Goal: Task Accomplishment & Management: Complete application form

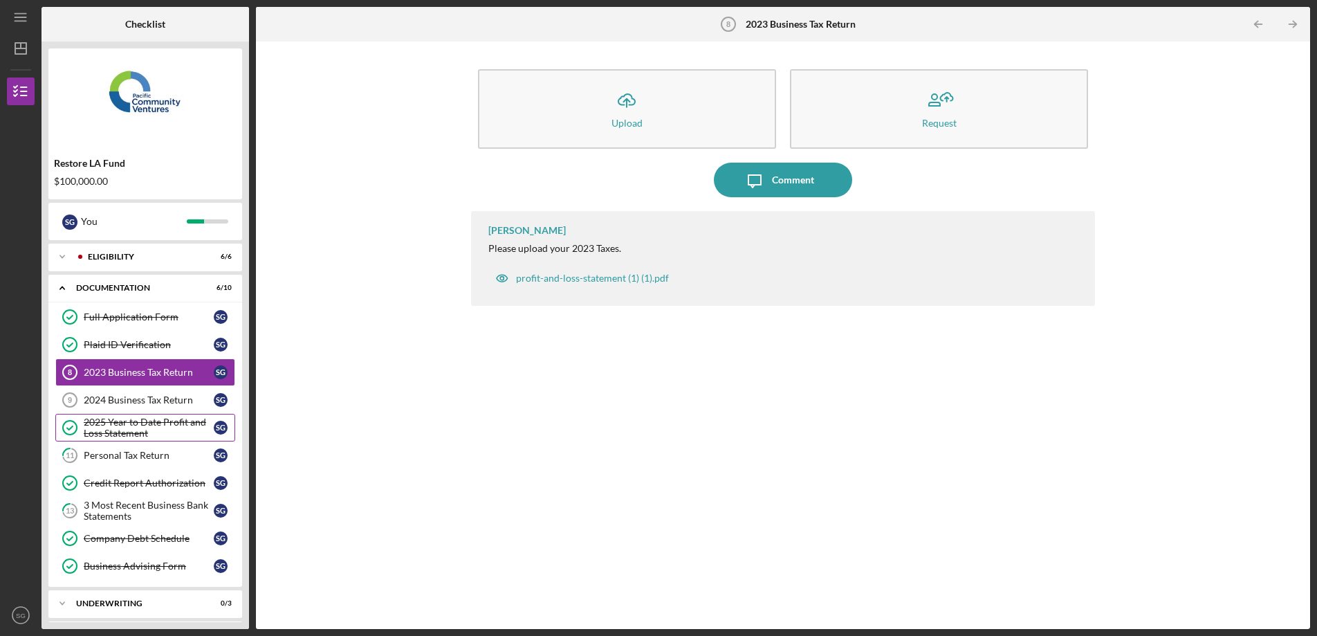
click at [57, 428] on icon "2025 Year to Date Profit and Loss Statement" at bounding box center [70, 427] width 35 height 35
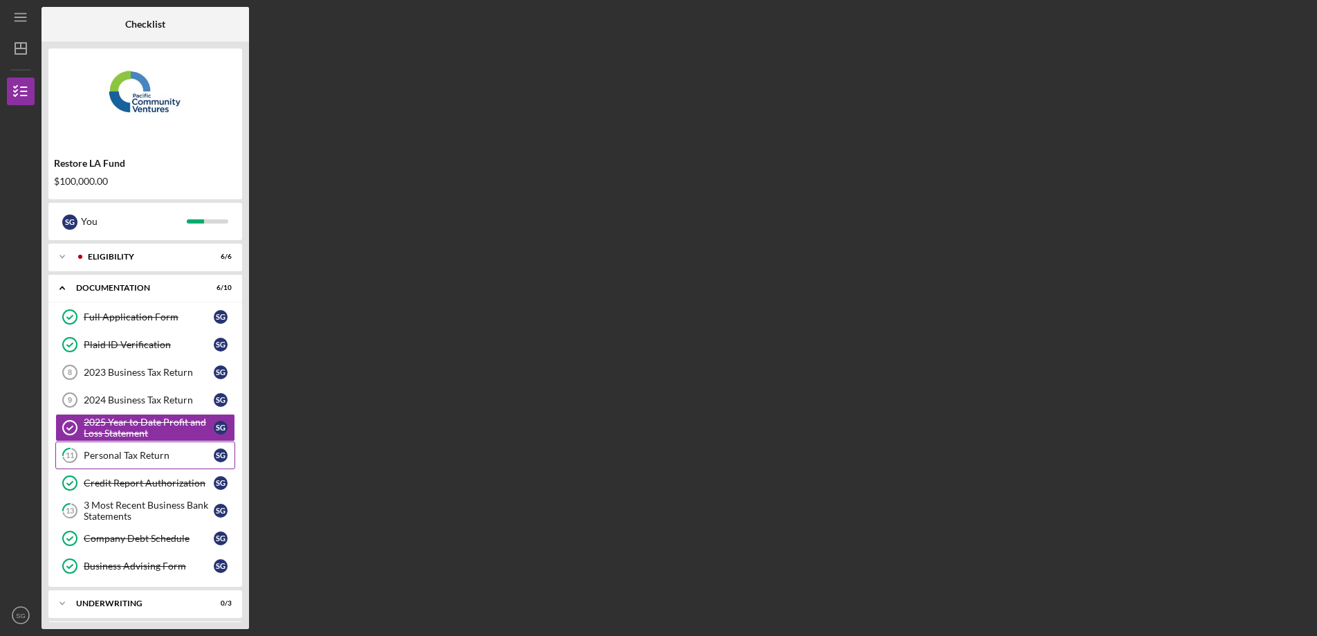
click at [172, 459] on div "Personal Tax Return" at bounding box center [149, 455] width 130 height 11
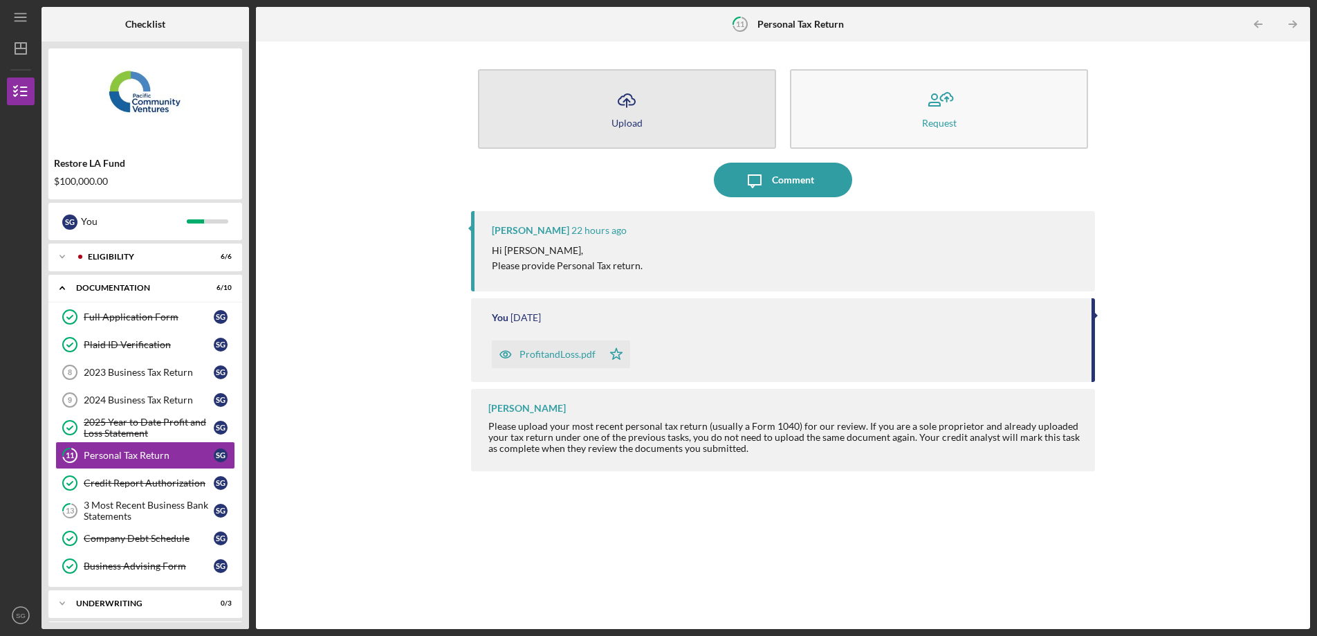
click at [632, 122] on div "Upload" at bounding box center [627, 123] width 31 height 10
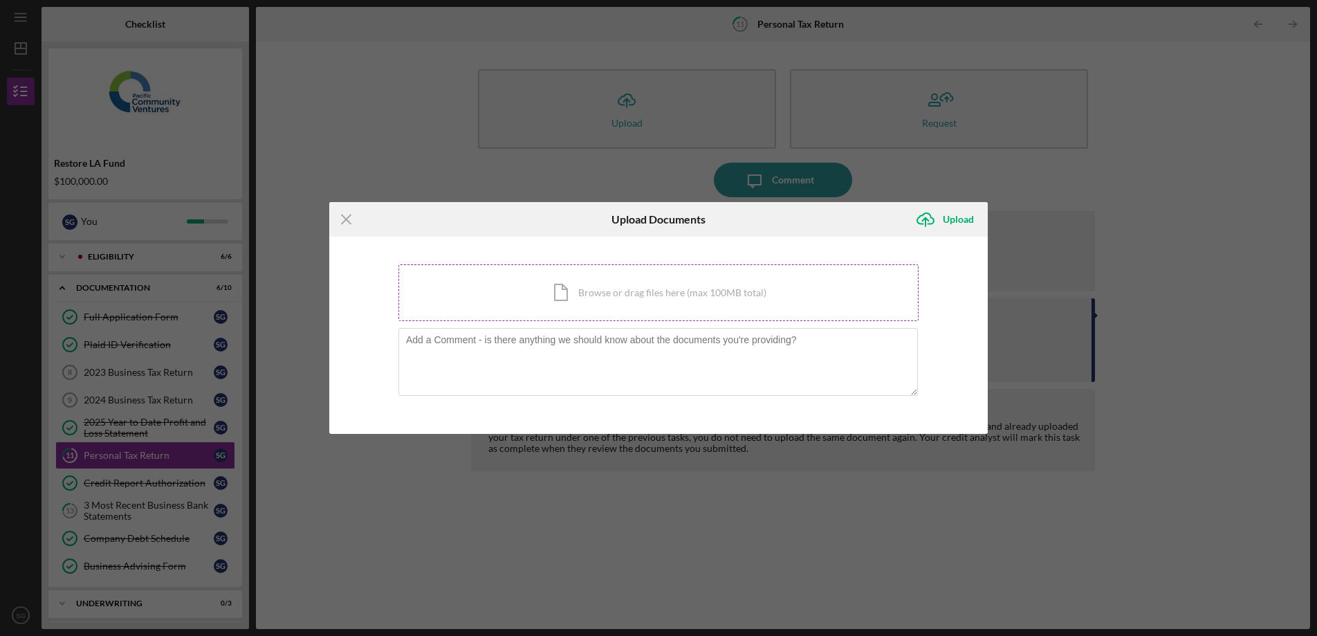
click at [610, 296] on div "Icon/Document Browse or drag files here (max 100MB total) Tap to choose files o…" at bounding box center [659, 292] width 520 height 57
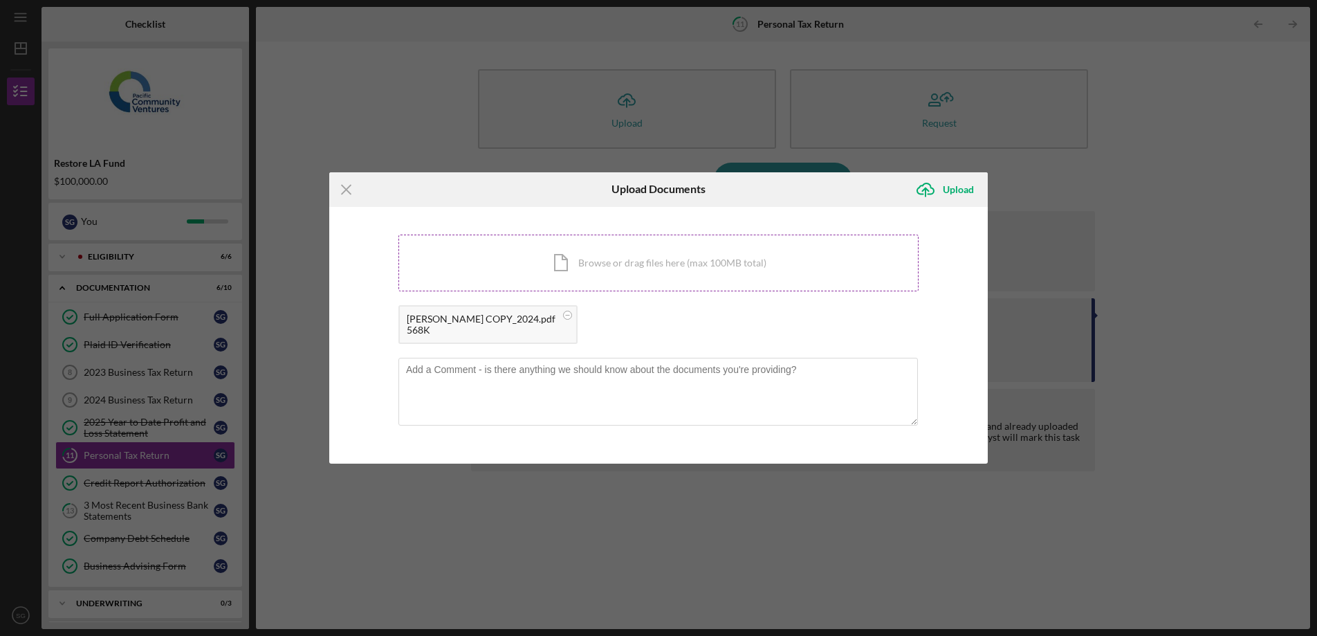
click at [715, 268] on div "Icon/Document Browse or drag files here (max 100MB total) Tap to choose files o…" at bounding box center [659, 263] width 520 height 57
click at [744, 392] on textarea at bounding box center [659, 392] width 520 height 68
type textarea "This is correct file ignore the PNL"
click at [942, 185] on icon "Icon/Upload" at bounding box center [925, 189] width 35 height 35
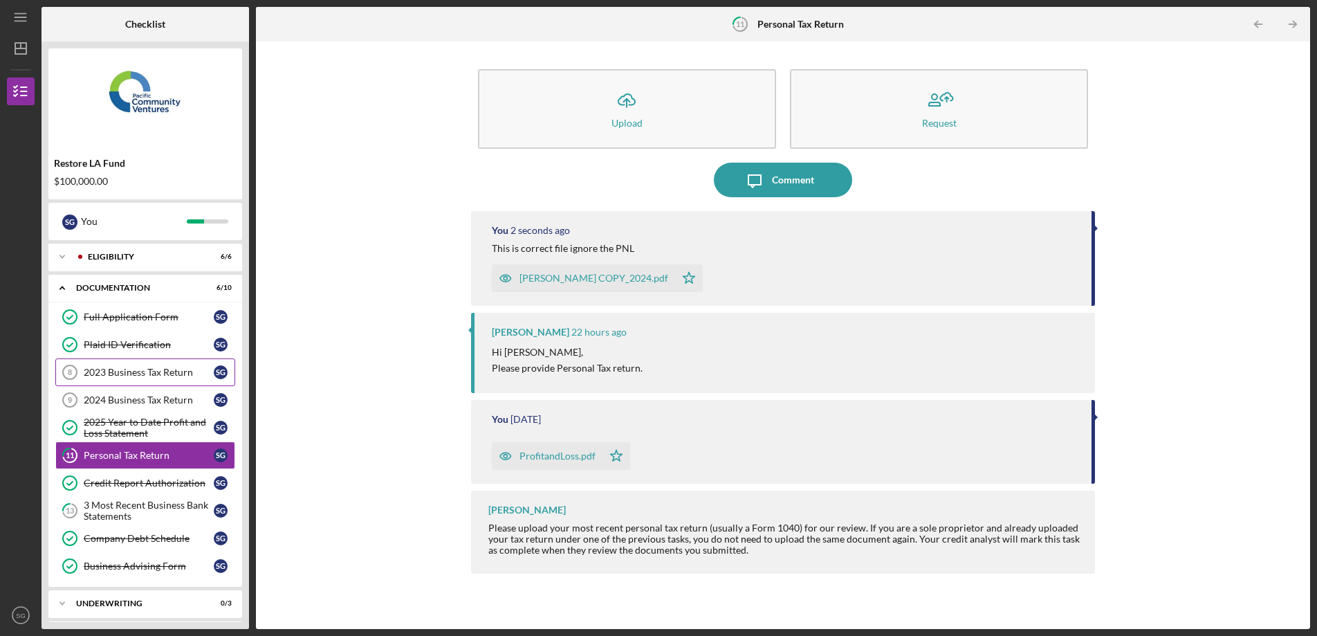
click at [129, 371] on div "2023 Business Tax Return" at bounding box center [149, 372] width 130 height 11
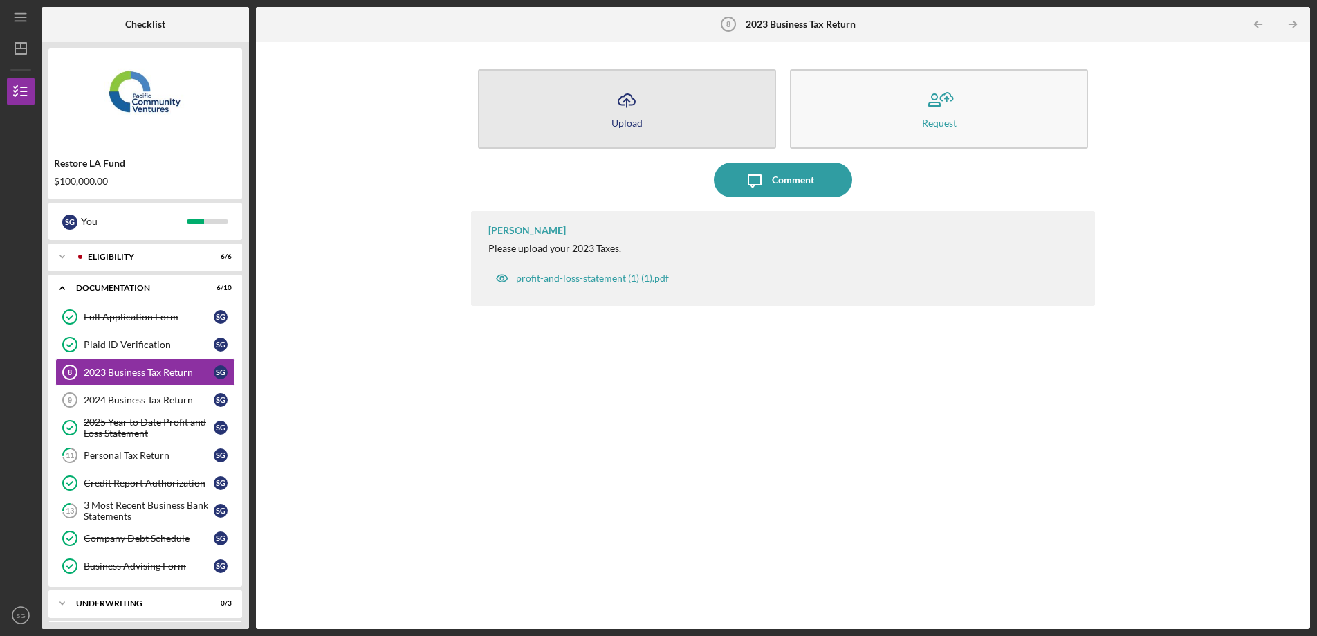
click at [610, 134] on button "Icon/Upload Upload" at bounding box center [627, 109] width 298 height 80
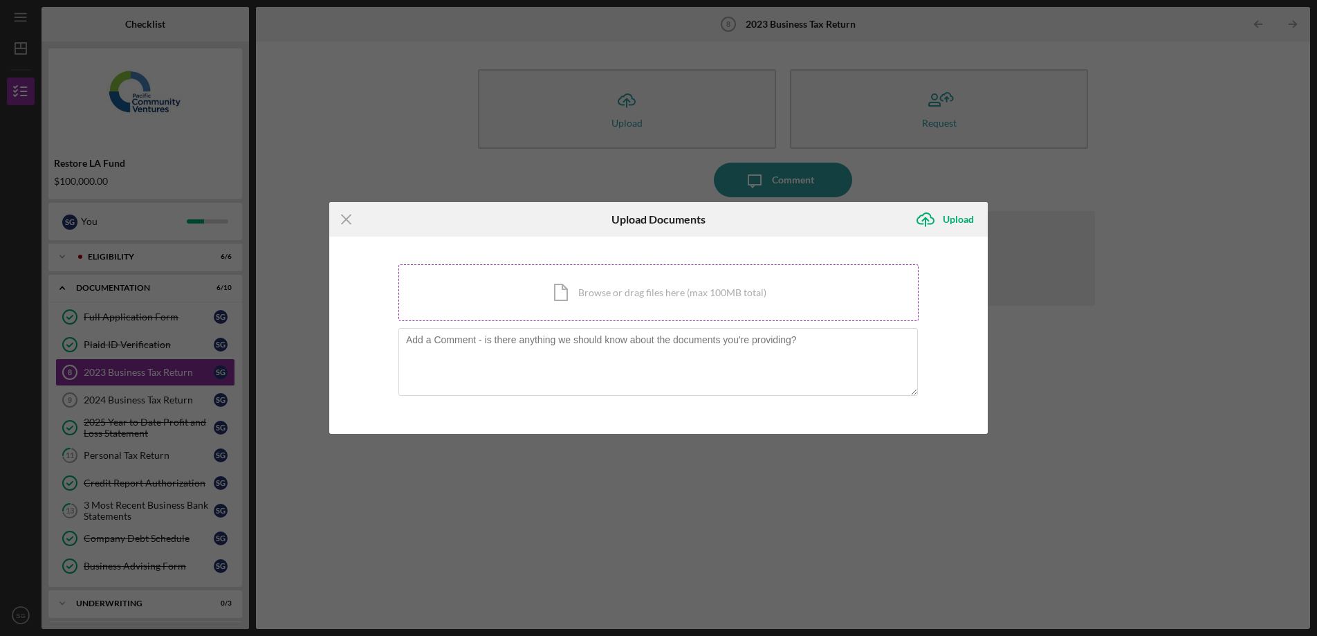
click at [645, 295] on div "Icon/Document Browse or drag files here (max 100MB total) Tap to choose files o…" at bounding box center [659, 292] width 520 height 57
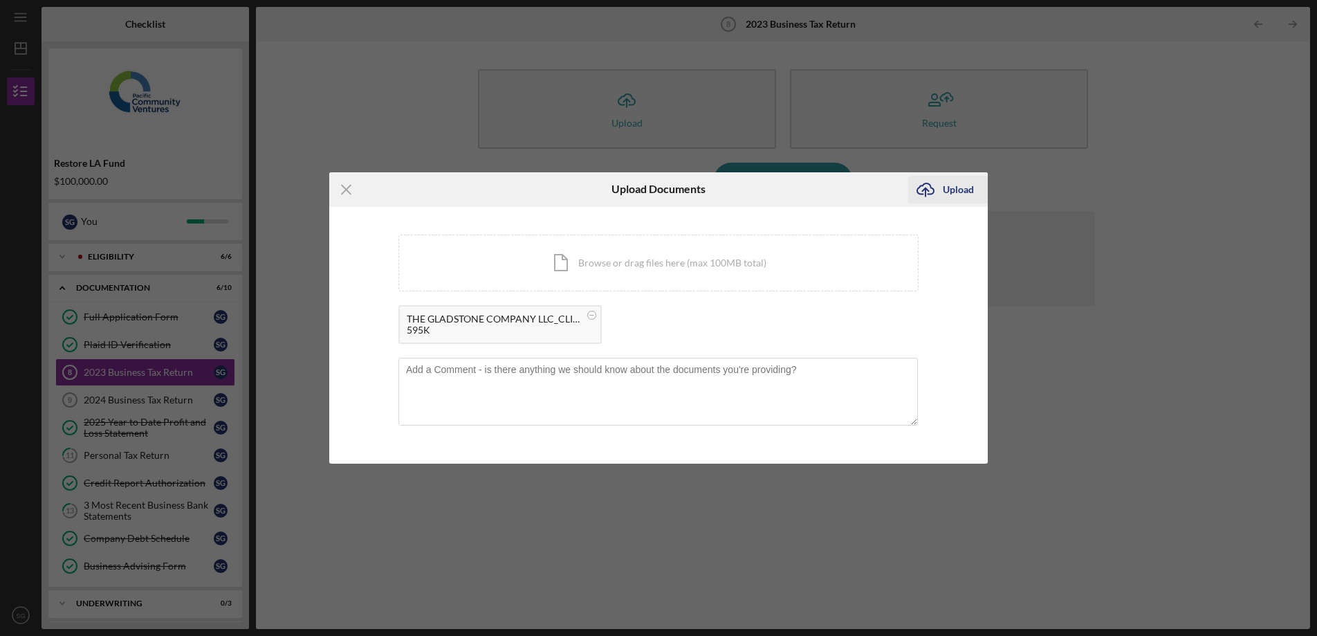
click at [957, 186] on div "Upload" at bounding box center [958, 190] width 31 height 28
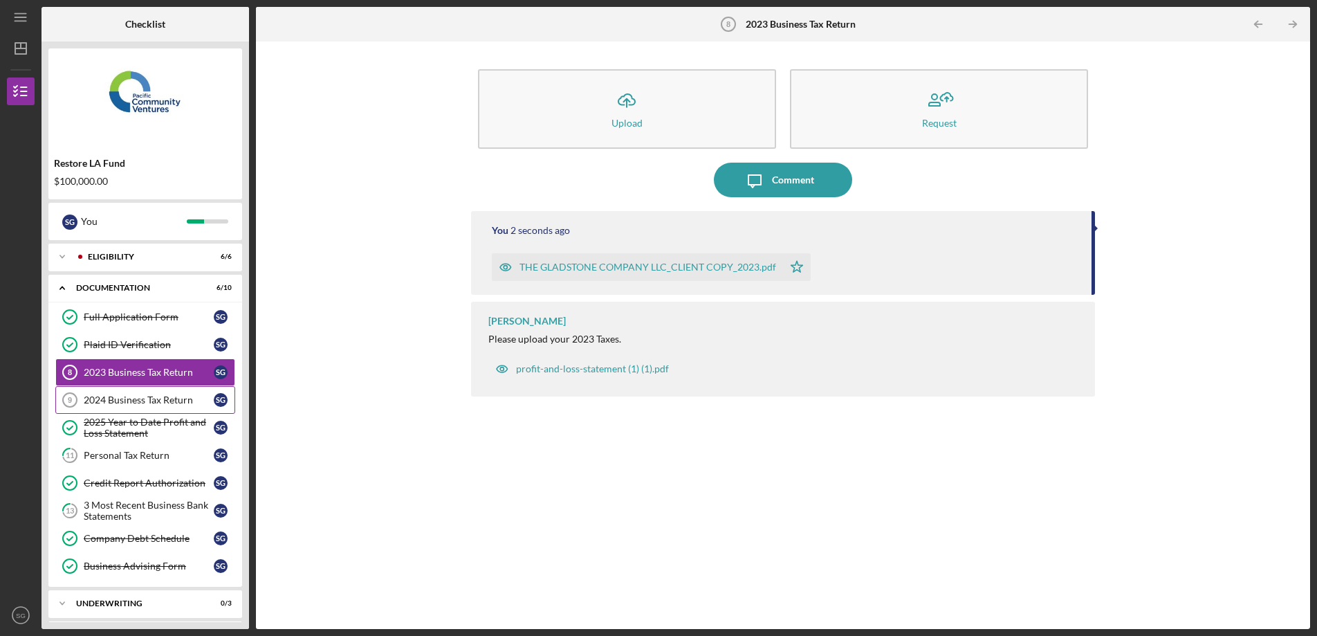
click at [144, 400] on div "2024 Business Tax Return" at bounding box center [149, 399] width 130 height 11
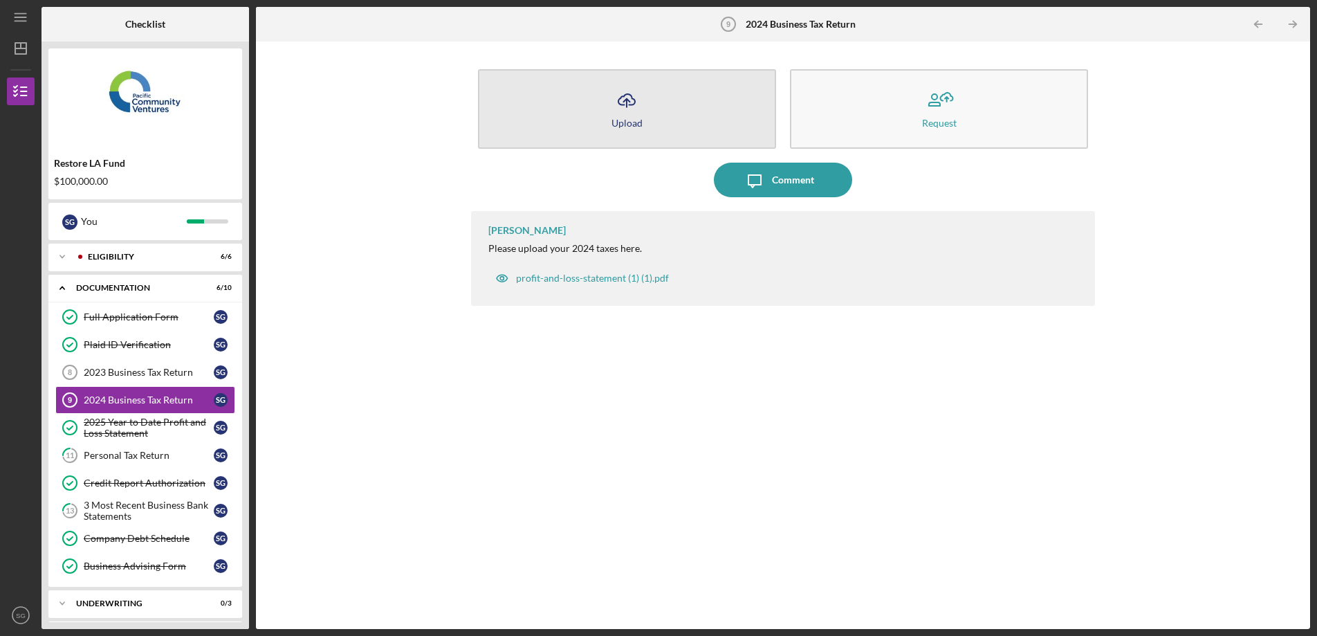
click at [554, 113] on button "Icon/Upload Upload" at bounding box center [627, 109] width 298 height 80
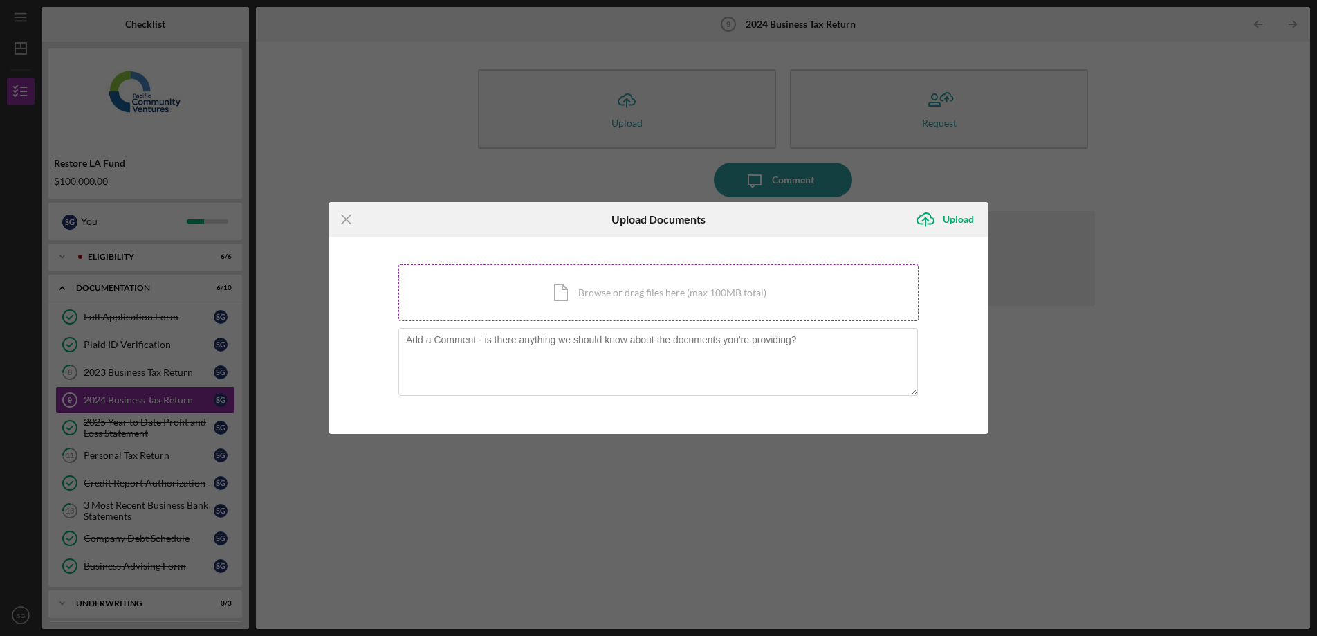
click at [556, 296] on div "Icon/Document Browse or drag files here (max 100MB total) Tap to choose files o…" at bounding box center [659, 292] width 520 height 57
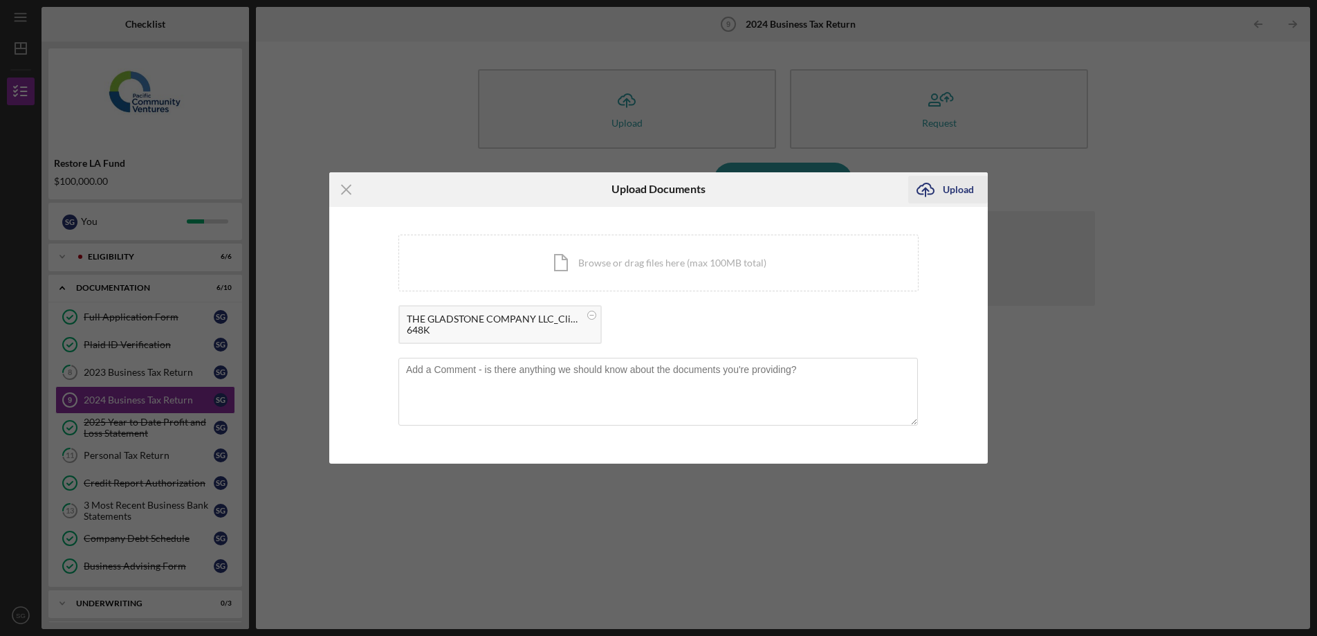
click at [917, 199] on icon "Icon/Upload" at bounding box center [925, 189] width 35 height 35
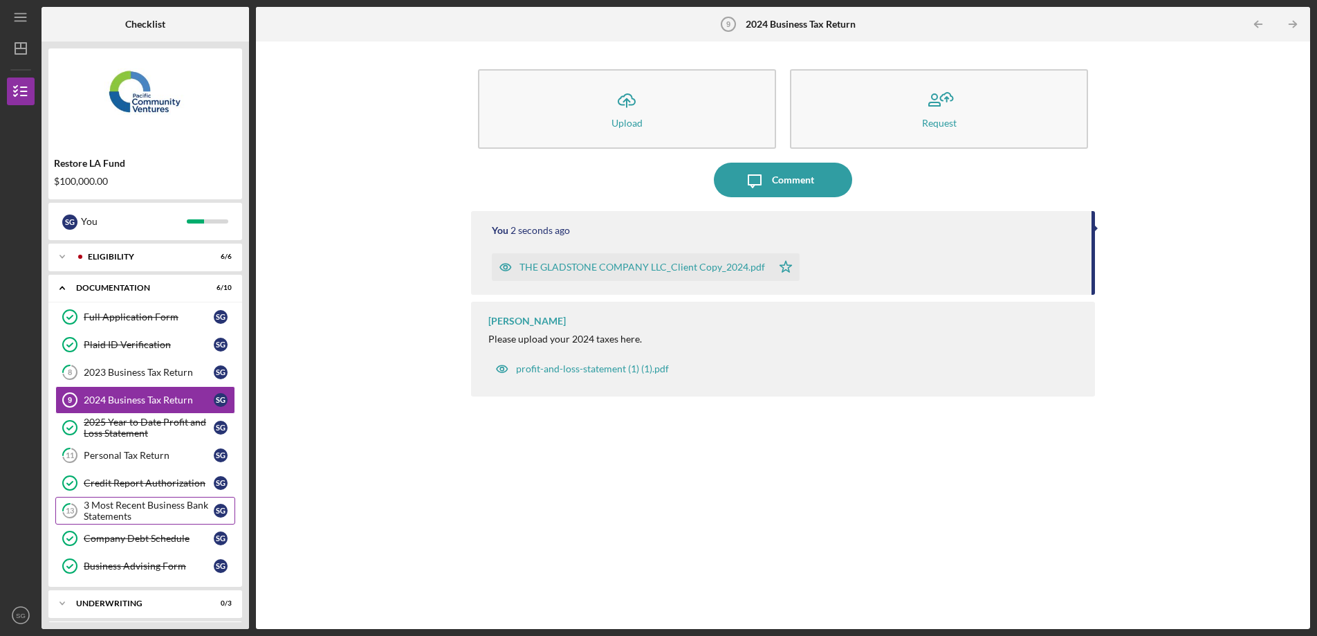
scroll to position [34, 0]
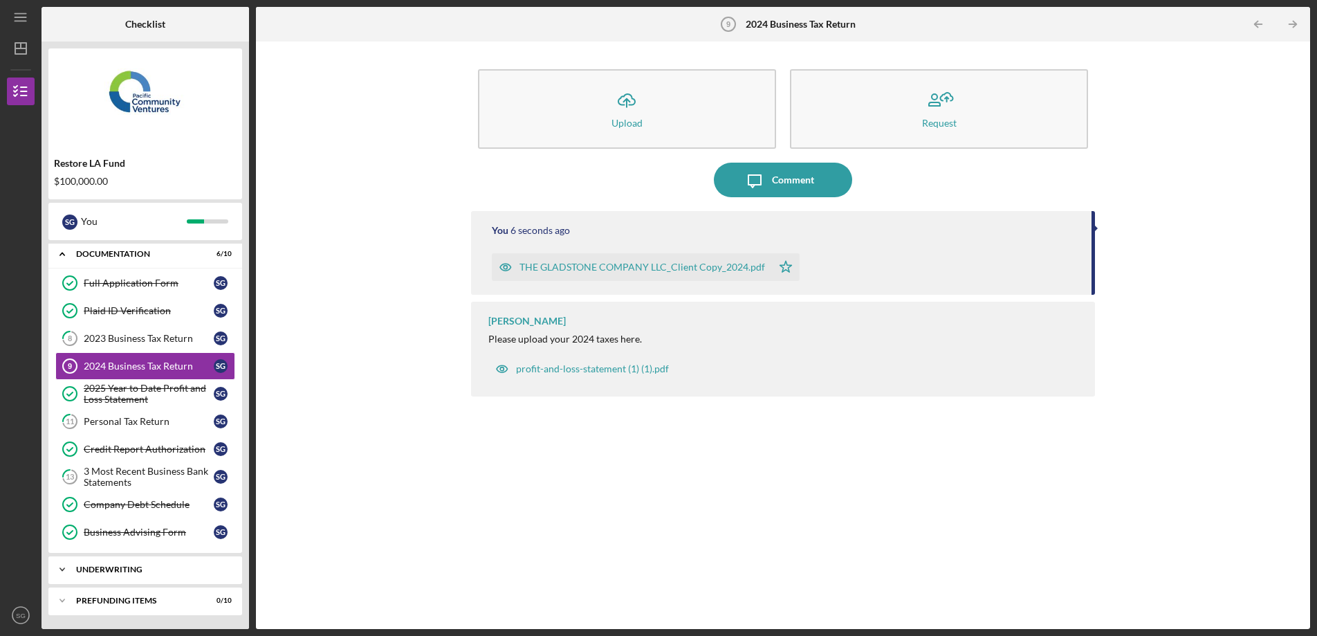
click at [111, 563] on div "Icon/Expander Underwriting 0 / 3" at bounding box center [145, 570] width 194 height 28
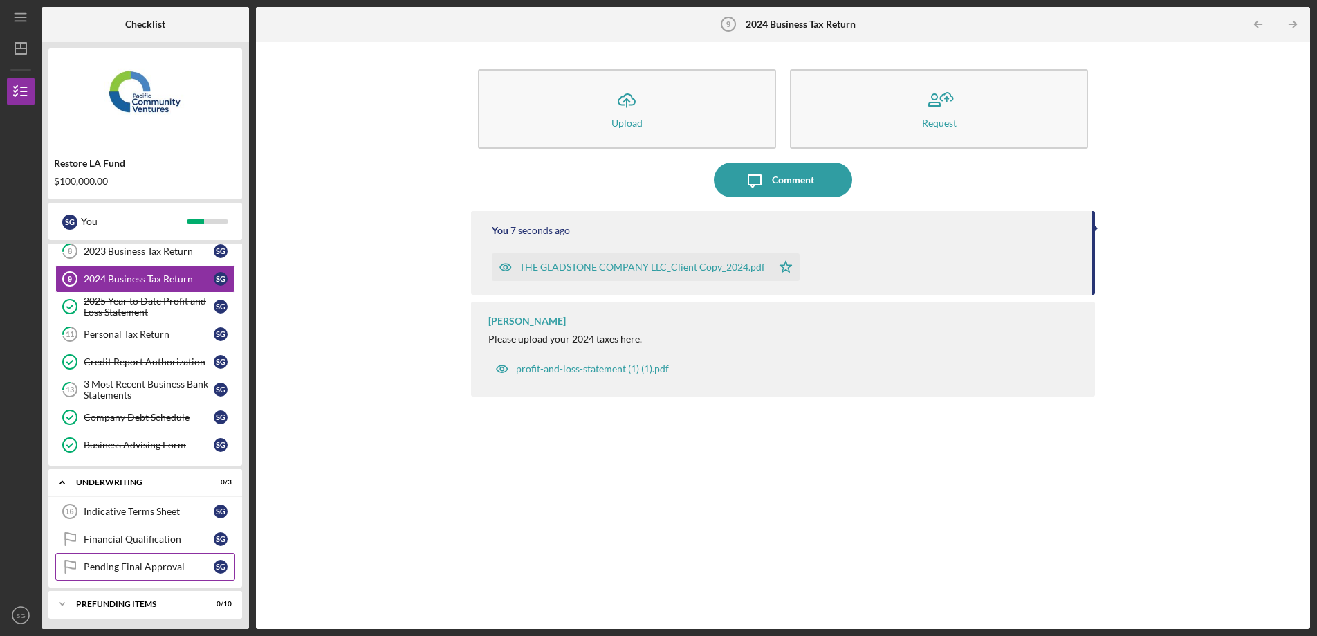
scroll to position [122, 0]
click at [141, 524] on link "Financial Qualification Financial Qualification S G" at bounding box center [145, 538] width 180 height 28
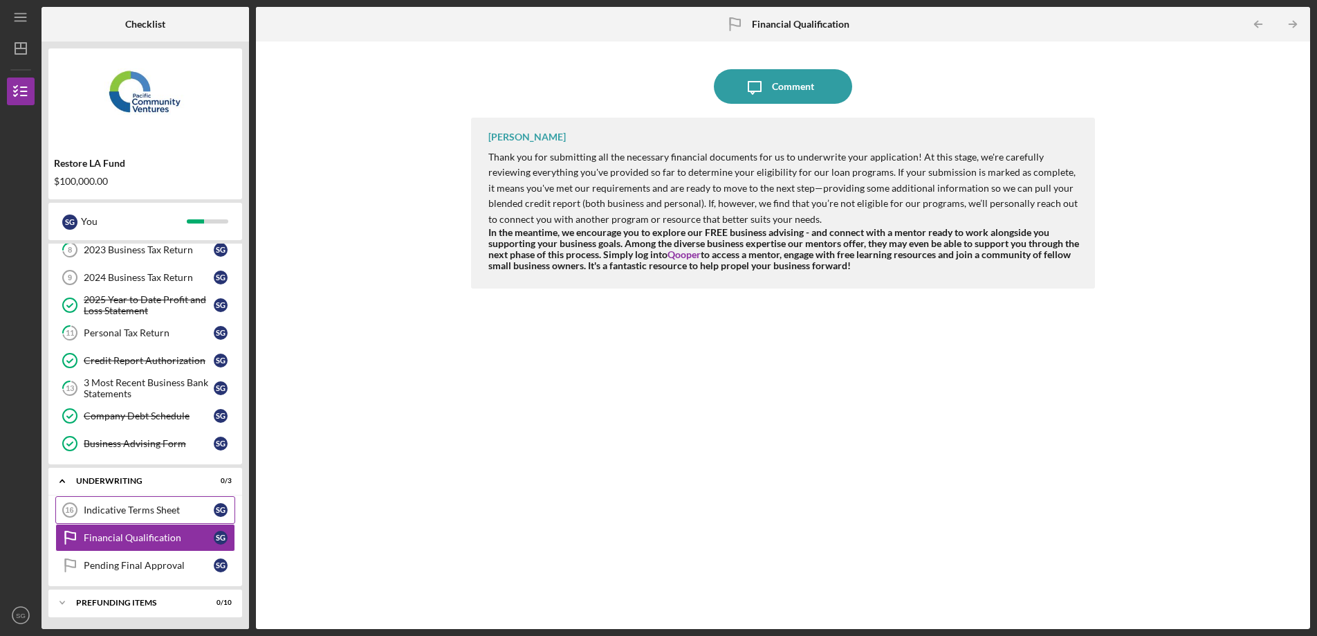
click at [144, 512] on div "Indicative Terms Sheet" at bounding box center [149, 509] width 130 height 11
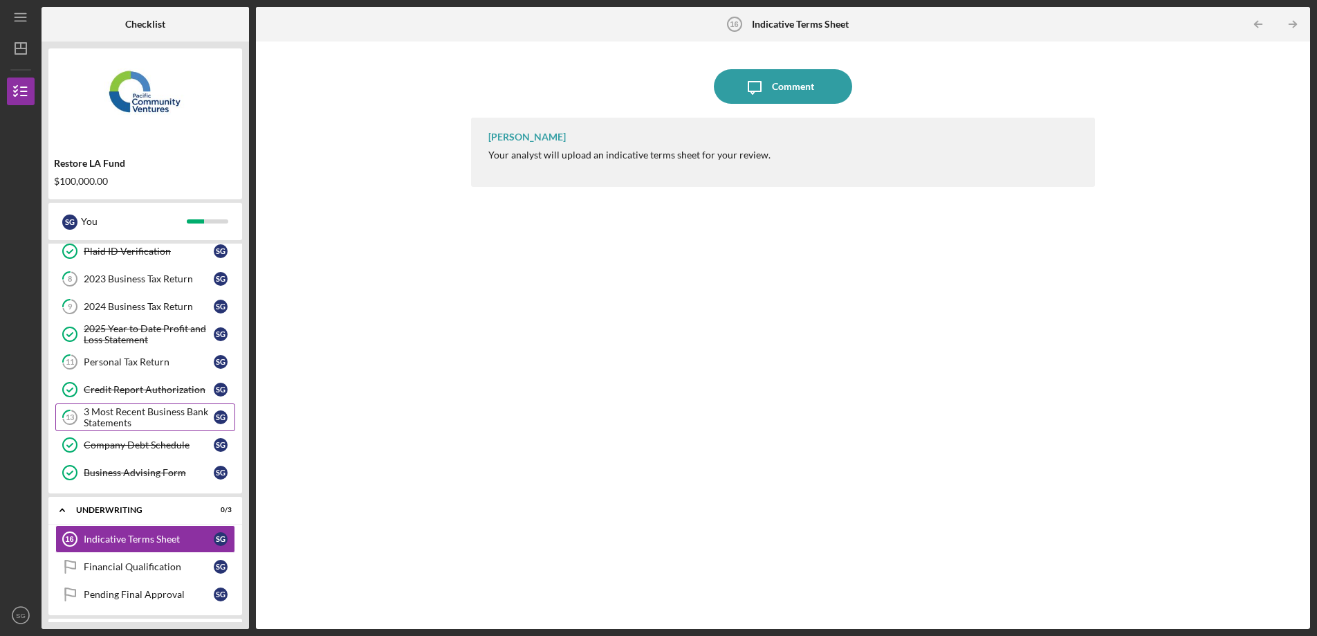
scroll to position [96, 0]
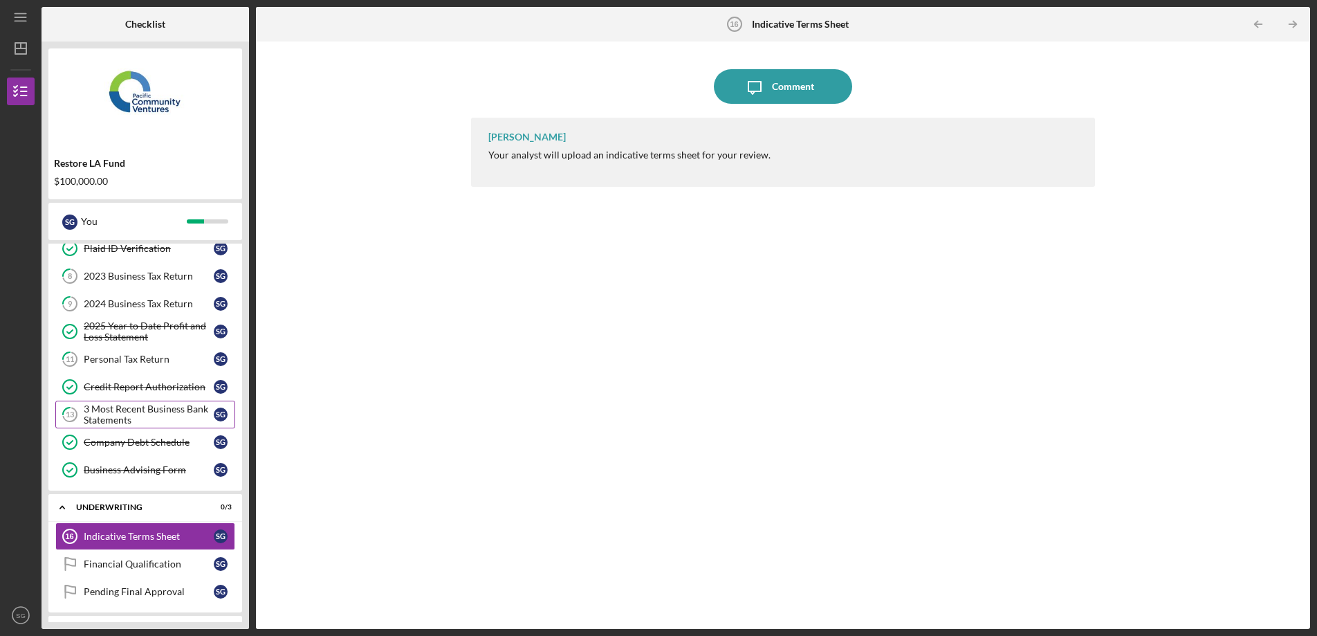
click at [141, 411] on div "3 Most Recent Business Bank Statements" at bounding box center [149, 414] width 130 height 22
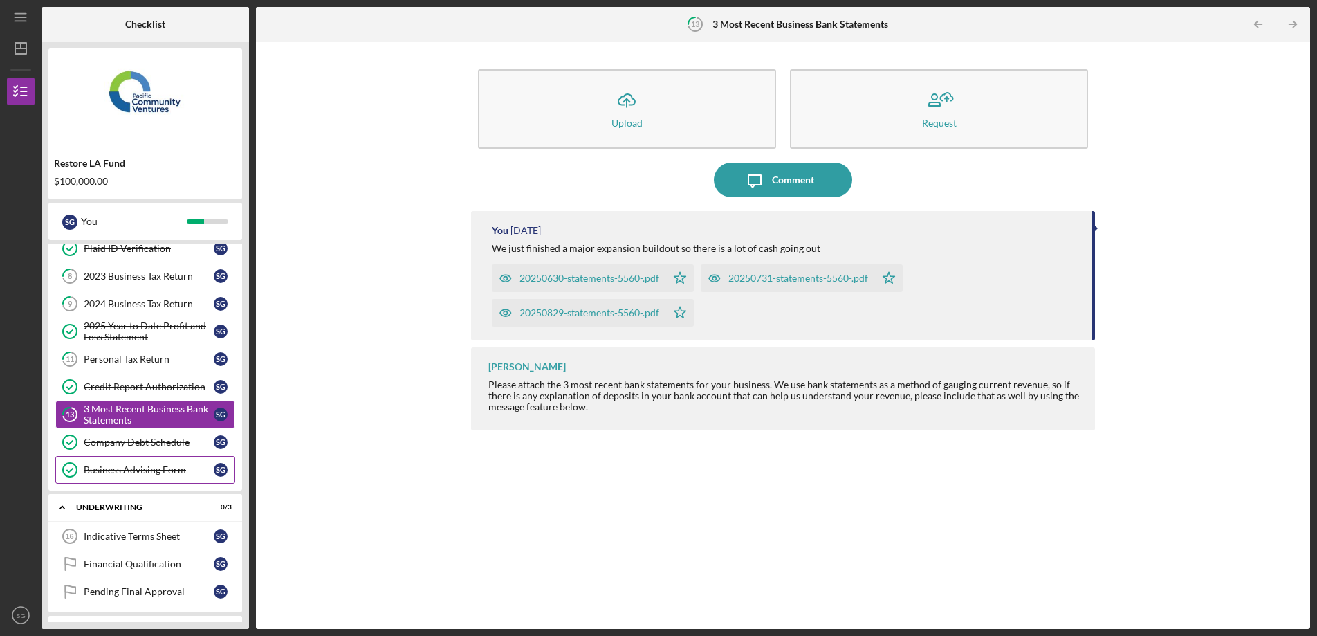
click at [136, 473] on div "Business Advising Form" at bounding box center [149, 469] width 130 height 11
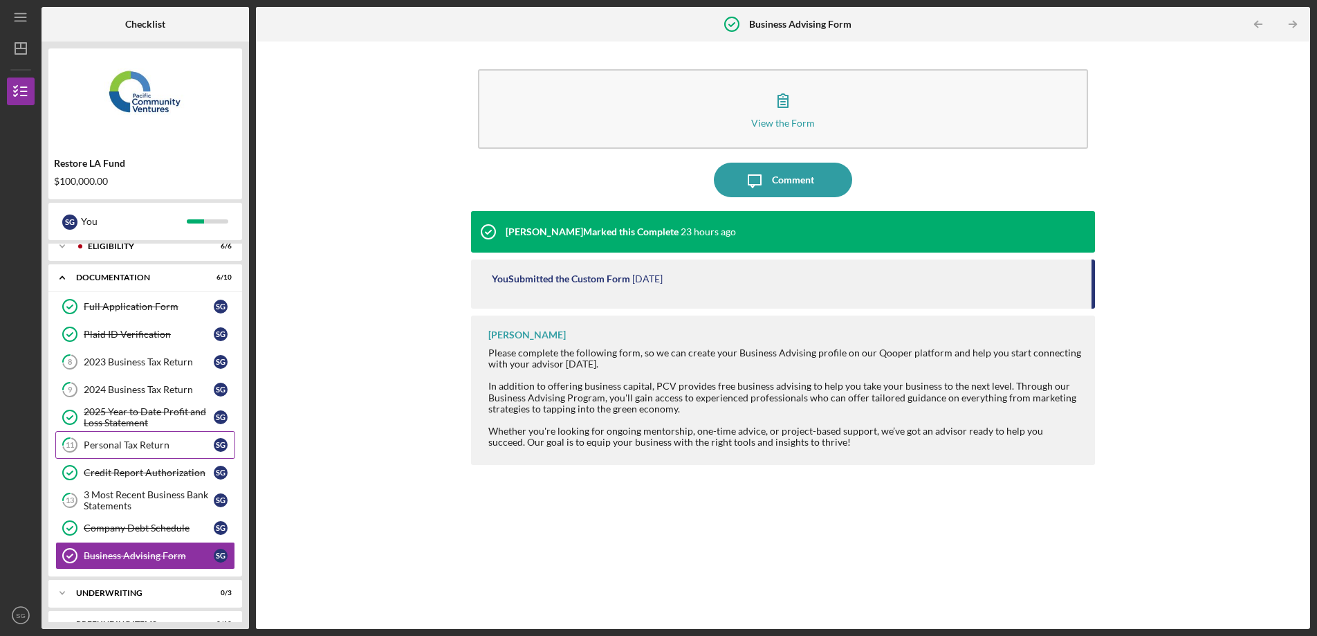
scroll to position [34, 0]
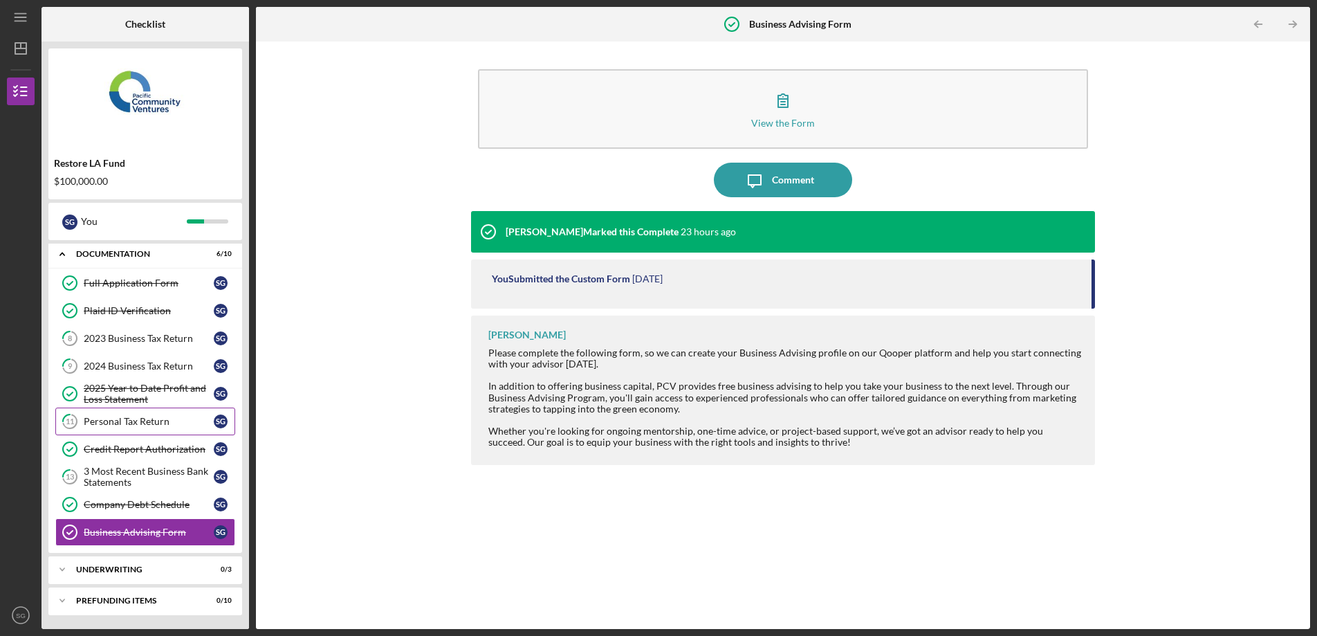
click at [161, 422] on div "Personal Tax Return" at bounding box center [149, 421] width 130 height 11
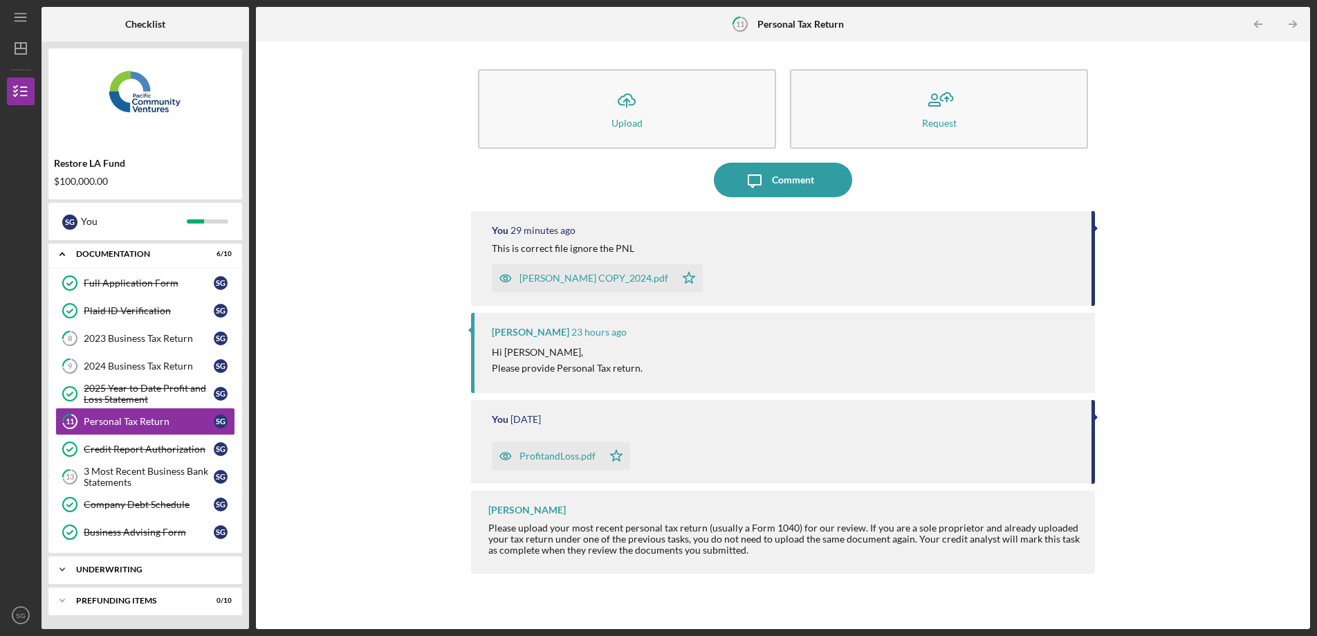
click at [131, 563] on div "Icon/Expander Underwriting 0 / 3" at bounding box center [145, 570] width 194 height 28
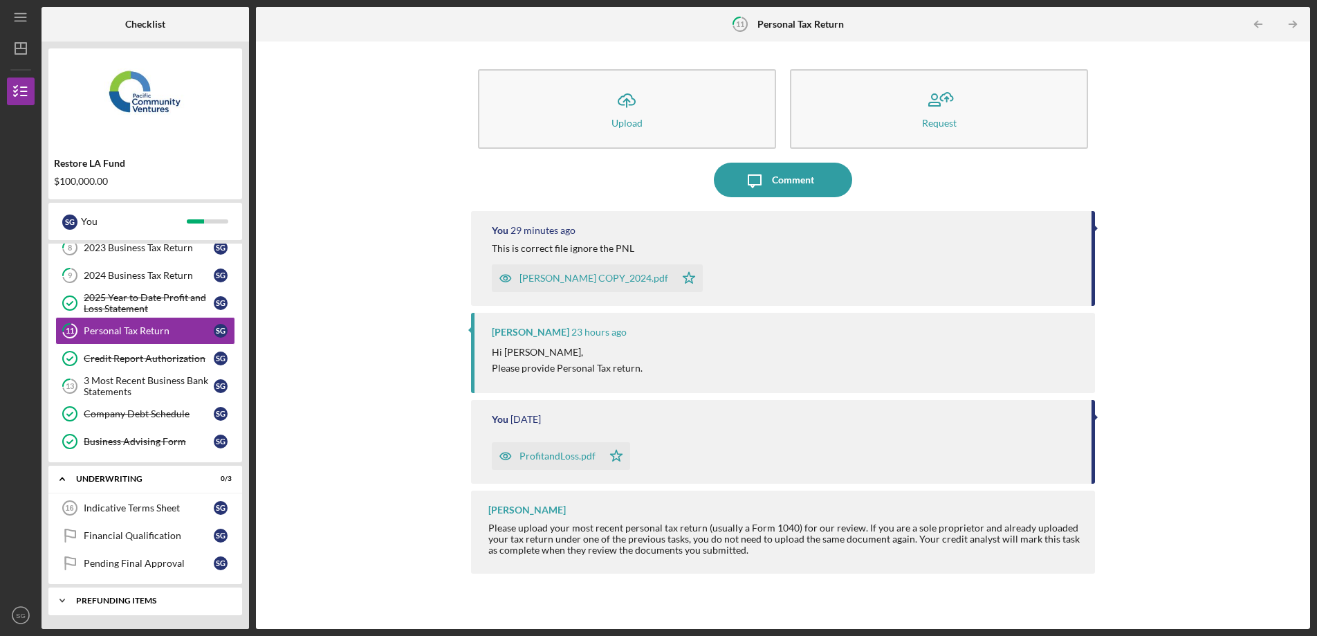
click at [163, 601] on div "Prefunding Items" at bounding box center [150, 600] width 149 height 8
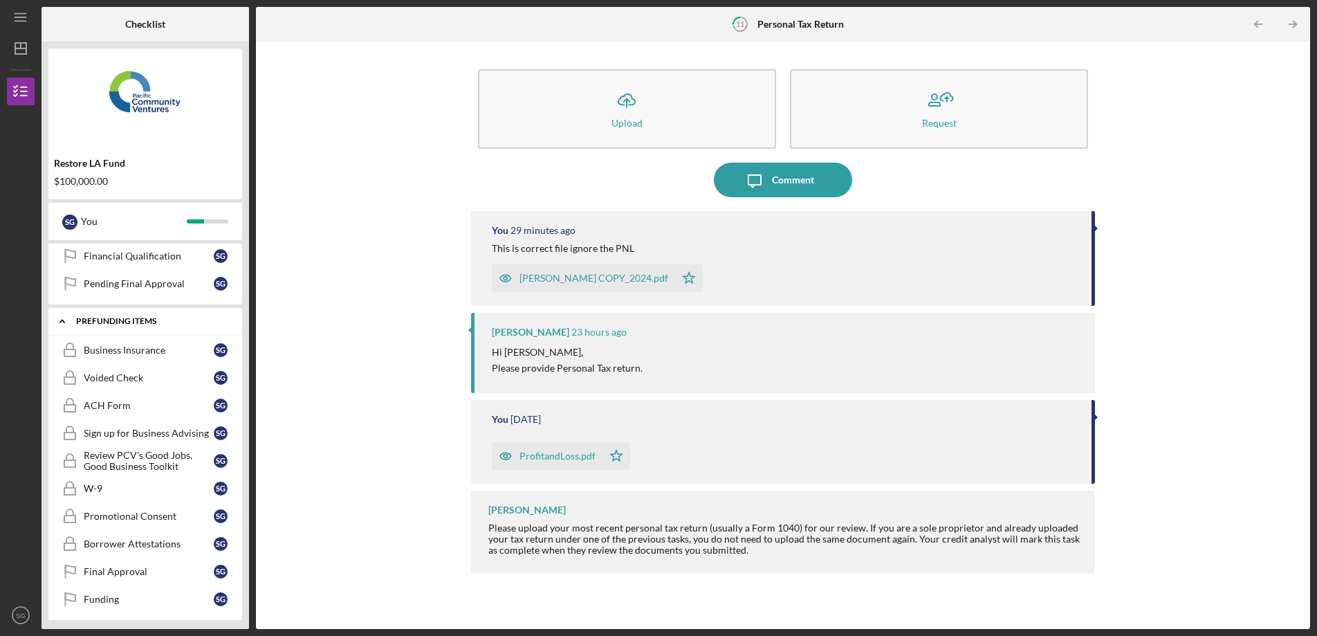
scroll to position [409, 0]
